Goal: Information Seeking & Learning: Learn about a topic

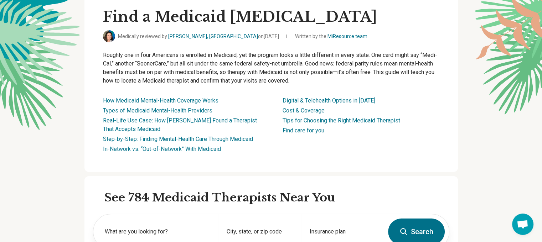
scroll to position [214, 0]
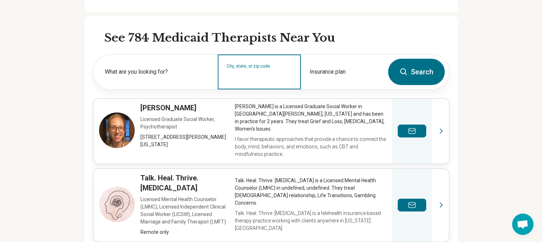
click at [257, 75] on input "City, state, or zip code" at bounding box center [260, 76] width 66 height 9
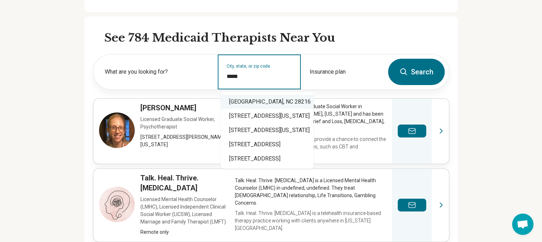
click at [254, 105] on div "Charlotte, NC 28216" at bounding box center [267, 102] width 93 height 14
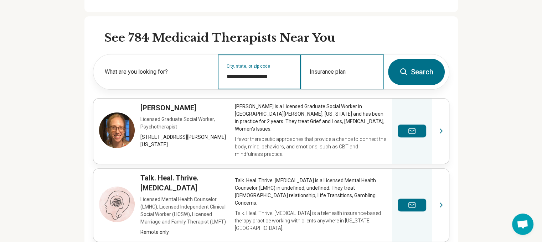
type input "**********"
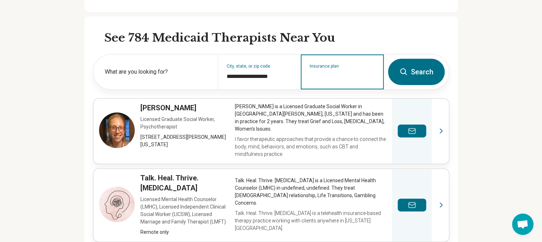
click at [335, 75] on input "Insurance plan" at bounding box center [343, 76] width 66 height 9
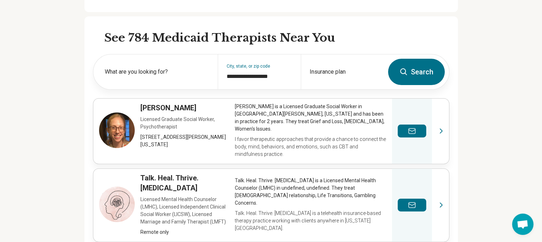
click at [418, 75] on button "Search" at bounding box center [416, 72] width 57 height 26
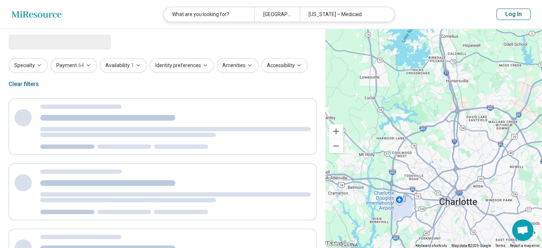
select select "***"
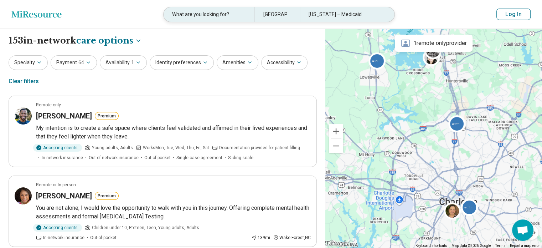
click at [324, 15] on div "Indiana – Medicaid" at bounding box center [345, 14] width 91 height 15
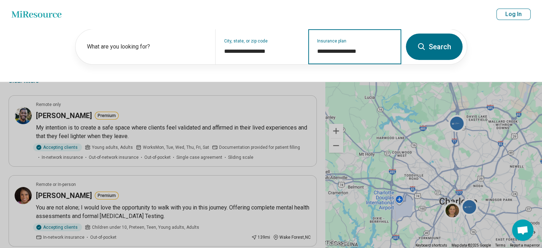
click at [337, 52] on input "**********" at bounding box center [355, 51] width 76 height 9
click at [356, 52] on input "**********" at bounding box center [355, 51] width 76 height 9
click at [339, 43] on div "**********" at bounding box center [354, 46] width 93 height 35
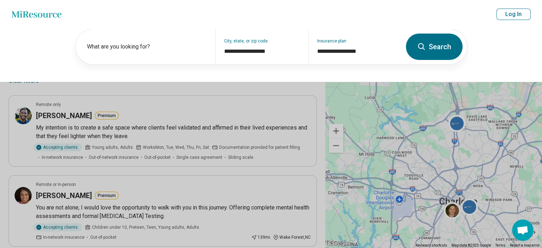
click at [232, 84] on button at bounding box center [271, 124] width 542 height 248
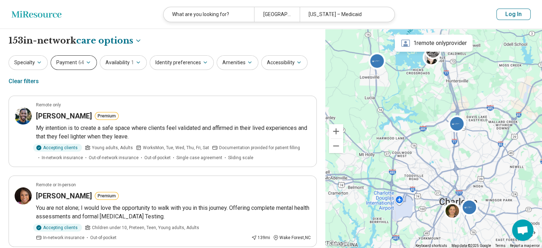
click at [78, 65] on span "64" at bounding box center [81, 62] width 6 height 7
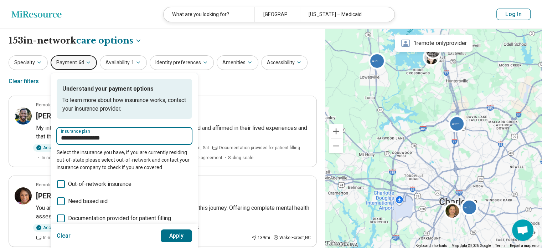
click at [128, 137] on input "**********" at bounding box center [124, 138] width 127 height 9
drag, startPoint x: 136, startPoint y: 135, endPoint x: 50, endPoint y: 143, distance: 86.9
click at [51, 139] on div "**********" at bounding box center [124, 189] width 147 height 232
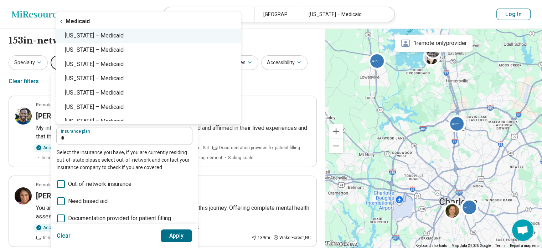
click at [106, 38] on div "North Carolina – Medicaid" at bounding box center [148, 36] width 185 height 14
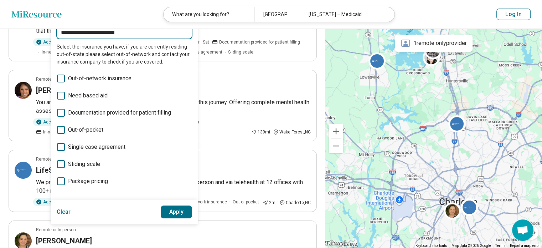
scroll to position [107, 0]
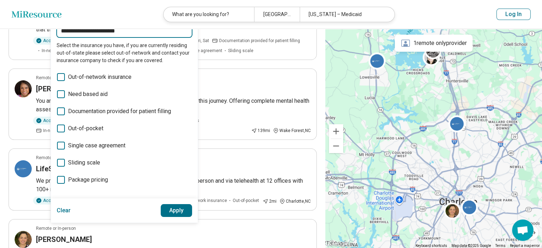
type input "**********"
click at [168, 211] on button "Apply" at bounding box center [177, 210] width 32 height 13
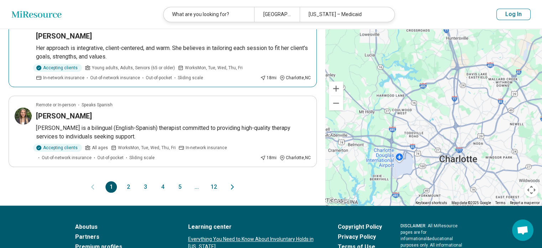
scroll to position [713, 0]
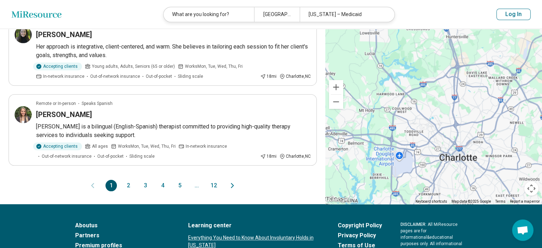
click at [126, 184] on button "2" at bounding box center [128, 185] width 11 height 11
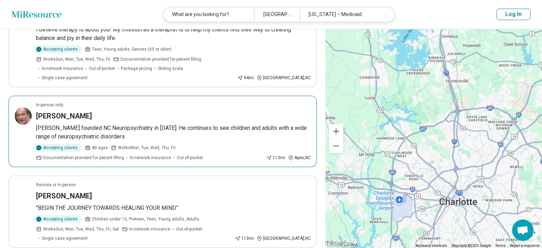
scroll to position [499, 0]
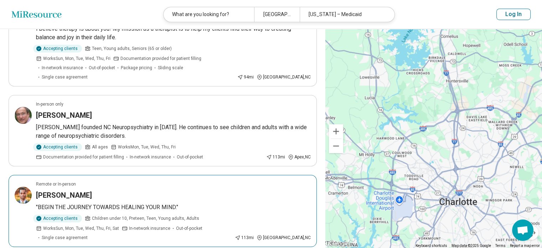
drag, startPoint x: 77, startPoint y: 108, endPoint x: 271, endPoint y: 183, distance: 208.0
click at [271, 190] on div "Johnny Leonard" at bounding box center [173, 195] width 275 height 10
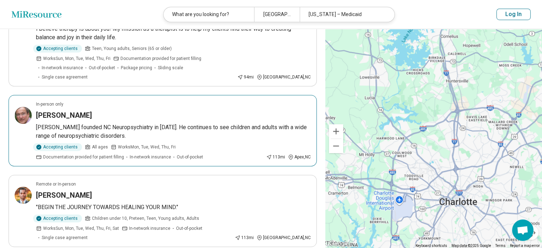
click at [79, 110] on h3 "Camillo Gualtieri" at bounding box center [64, 115] width 56 height 10
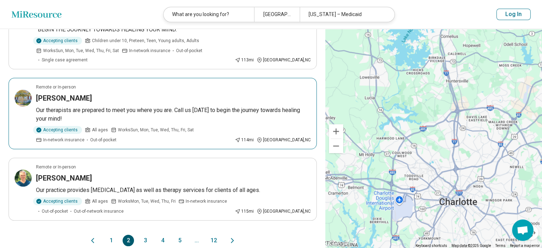
scroll to position [677, 0]
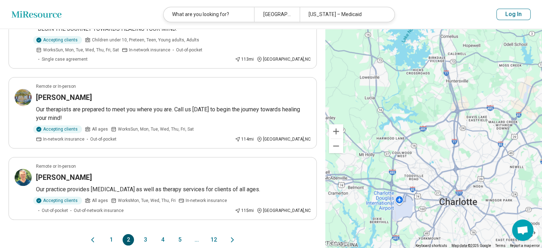
click at [145, 234] on button "3" at bounding box center [145, 239] width 11 height 11
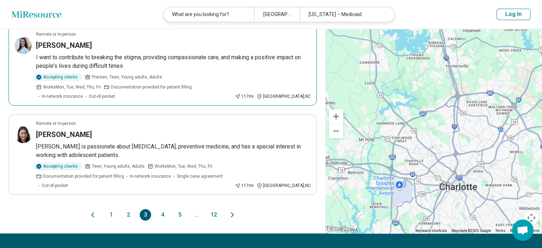
scroll to position [713, 0]
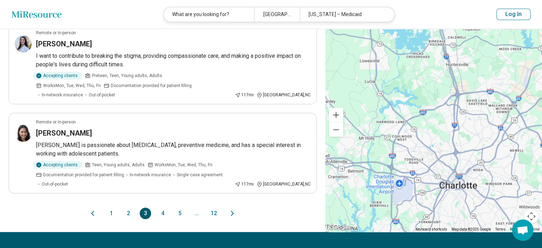
click at [164, 208] on button "4" at bounding box center [162, 213] width 11 height 11
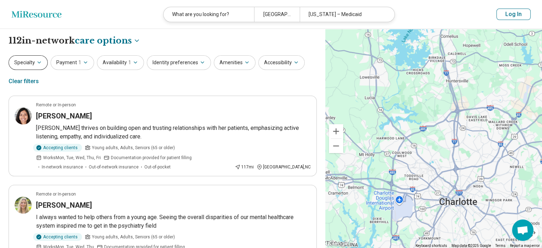
click at [33, 65] on button "Specialty" at bounding box center [28, 62] width 39 height 15
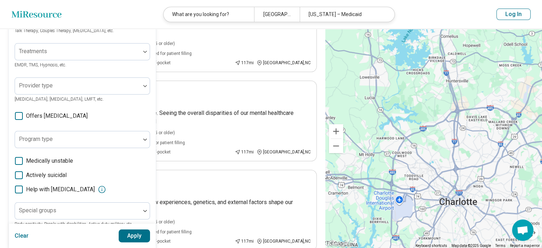
scroll to position [107, 0]
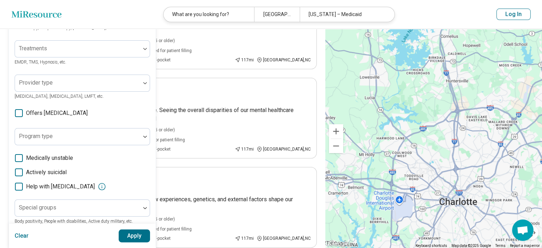
click at [20, 113] on icon at bounding box center [19, 113] width 8 height 8
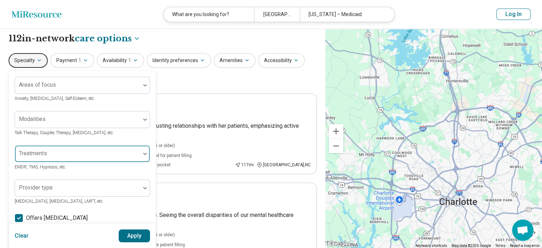
scroll to position [0, 0]
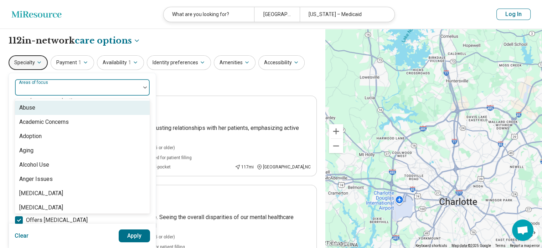
click at [93, 89] on div at bounding box center [78, 90] width 120 height 10
type input "**"
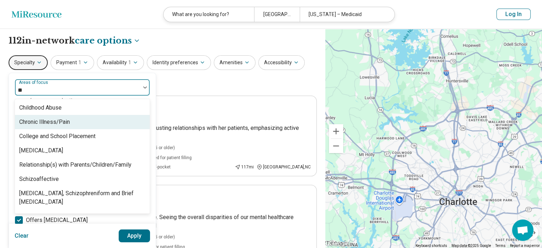
click at [77, 121] on div "Chronic Illness/Pain" at bounding box center [82, 122] width 135 height 14
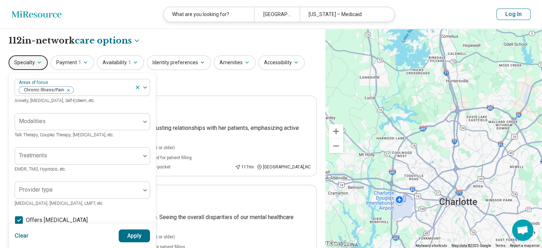
click at [132, 238] on button "Apply" at bounding box center [135, 235] width 32 height 13
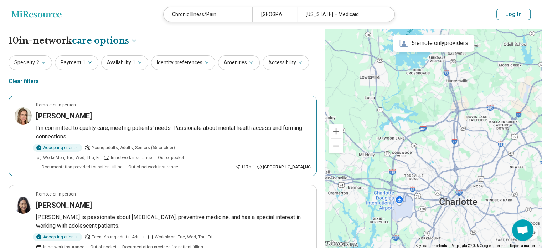
click at [150, 121] on article "Remote or In-person Jacqueline Woodcock I'm committed to quality care, meeting …" at bounding box center [163, 136] width 308 height 81
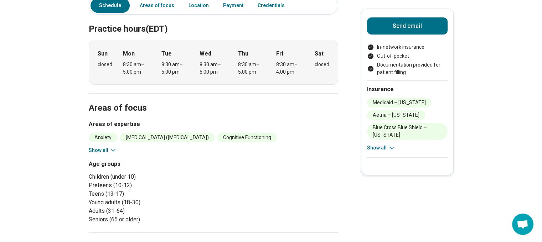
scroll to position [178, 0]
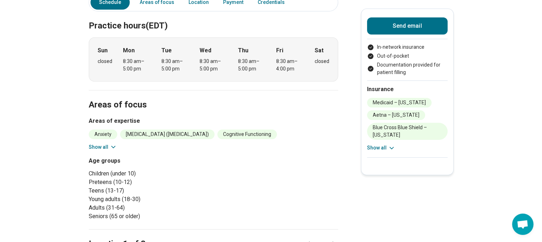
click at [99, 144] on button "Show all" at bounding box center [103, 147] width 28 height 7
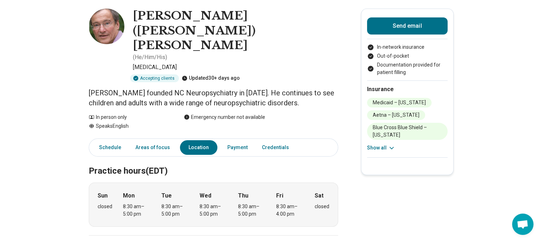
scroll to position [0, 0]
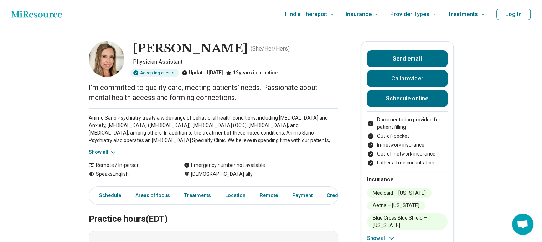
click at [101, 152] on button "Show all" at bounding box center [103, 152] width 28 height 7
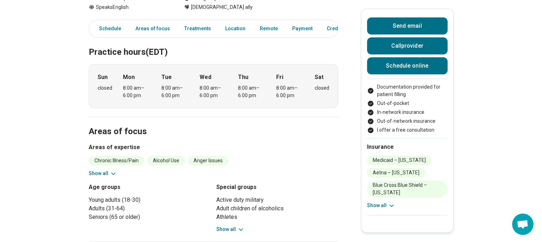
scroll to position [214, 0]
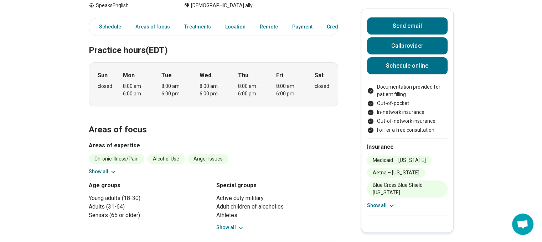
click at [112, 169] on icon at bounding box center [113, 172] width 7 height 7
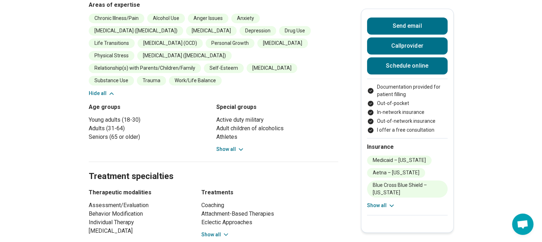
scroll to position [357, 0]
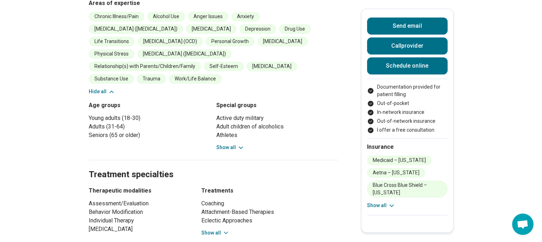
click at [230, 144] on button "Show all" at bounding box center [230, 147] width 28 height 7
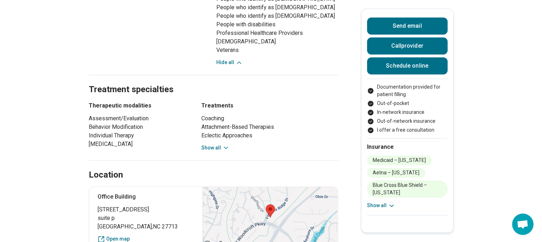
scroll to position [606, 0]
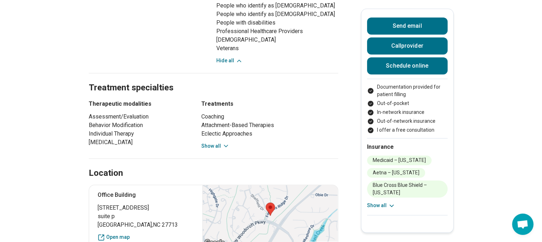
click at [219, 143] on button "Show all" at bounding box center [215, 146] width 28 height 7
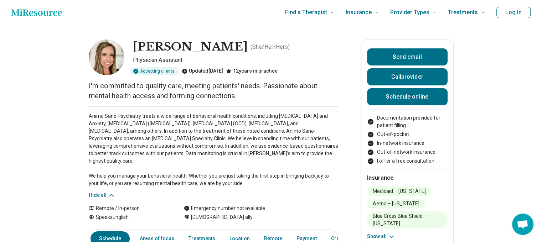
scroll to position [0, 0]
